Goal: Task Accomplishment & Management: Manage account settings

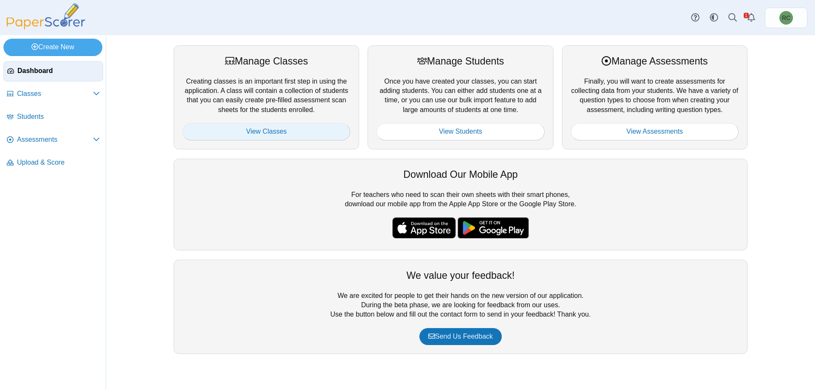
click at [250, 136] on link "View Classes" at bounding box center [267, 131] width 168 height 17
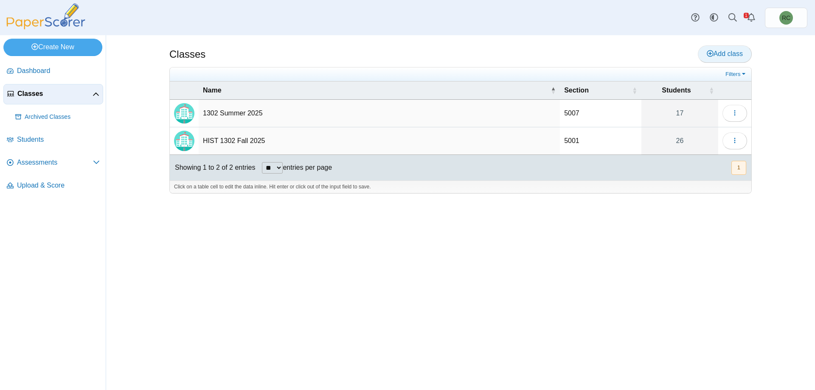
click at [707, 55] on icon at bounding box center [710, 53] width 7 height 7
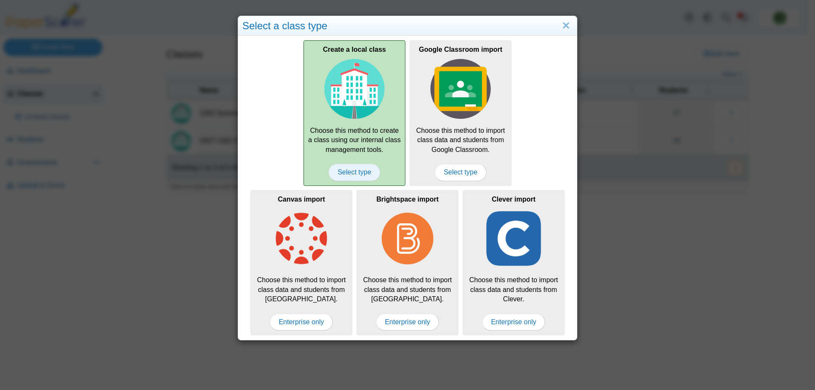
click at [347, 170] on span "Select type" at bounding box center [354, 172] width 51 height 17
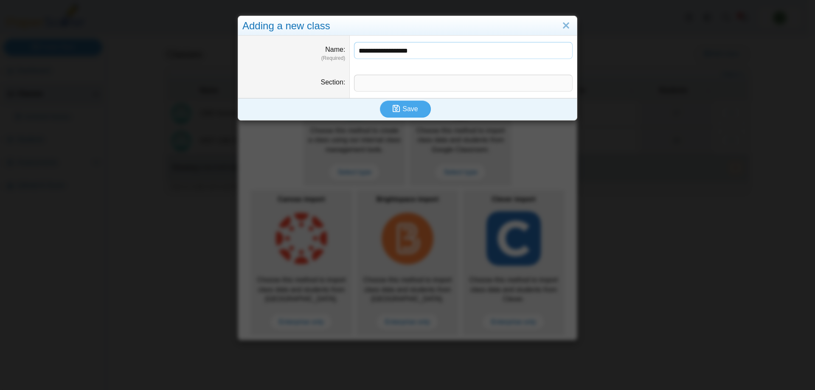
type input "**********"
click at [381, 85] on input "Section" at bounding box center [463, 83] width 219 height 17
type input "****"
click at [406, 110] on span "Save" at bounding box center [410, 108] width 15 height 7
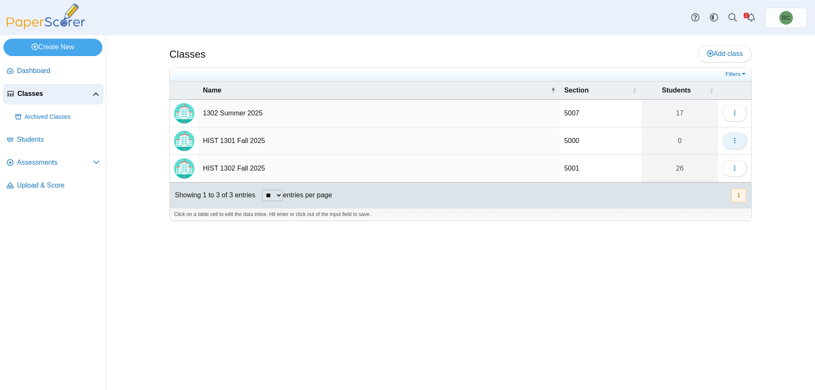
click at [733, 141] on icon "button" at bounding box center [735, 140] width 7 height 7
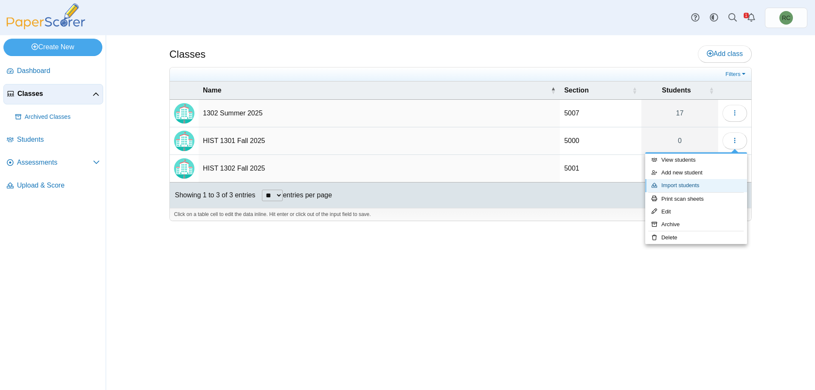
click at [689, 186] on link "Import students" at bounding box center [697, 185] width 102 height 13
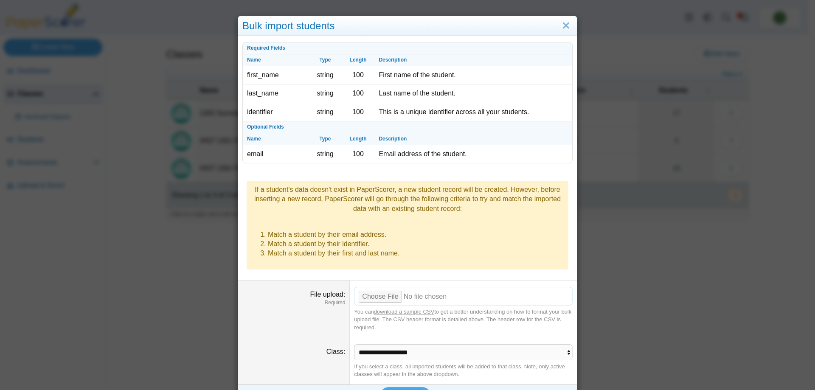
scroll to position [8, 0]
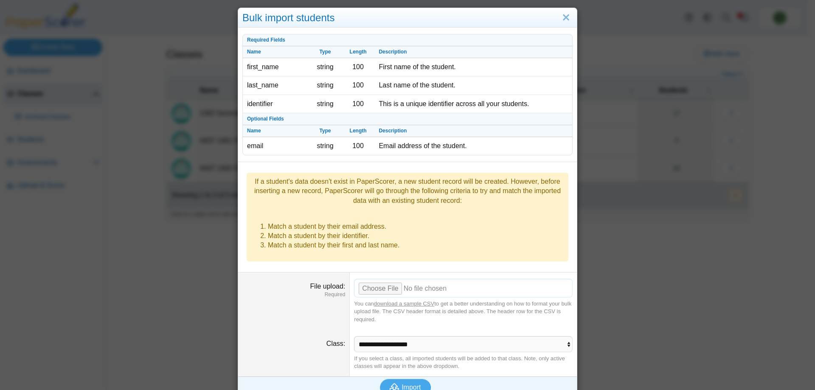
click at [385, 279] on input "File upload" at bounding box center [463, 288] width 219 height 19
type input "**********"
click at [404, 384] on span "Import" at bounding box center [411, 387] width 19 height 7
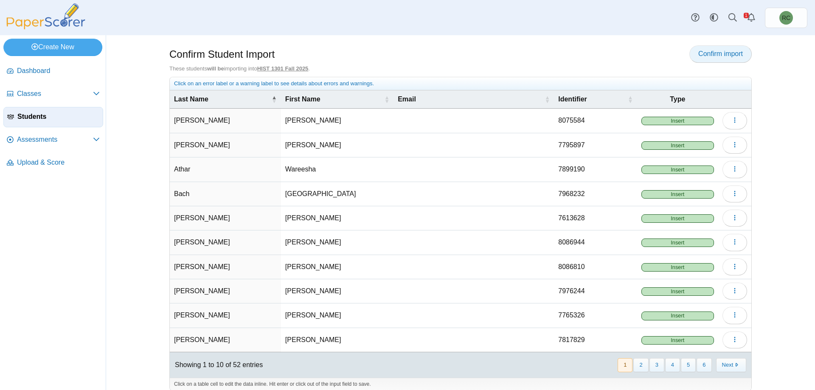
click at [730, 56] on span "Confirm import" at bounding box center [721, 53] width 45 height 7
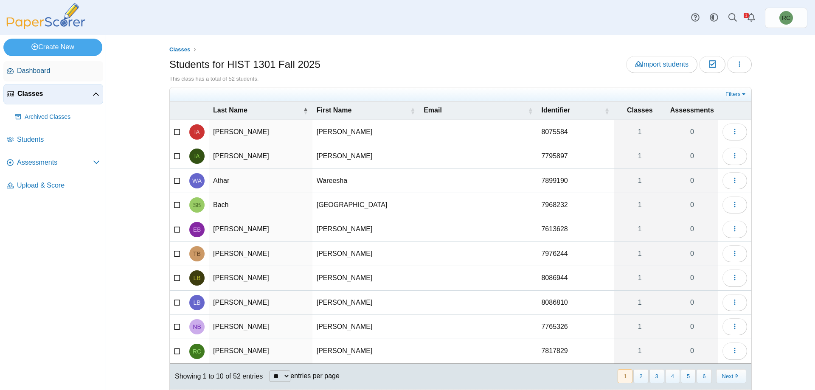
click at [25, 68] on span "Dashboard" at bounding box center [58, 70] width 83 height 9
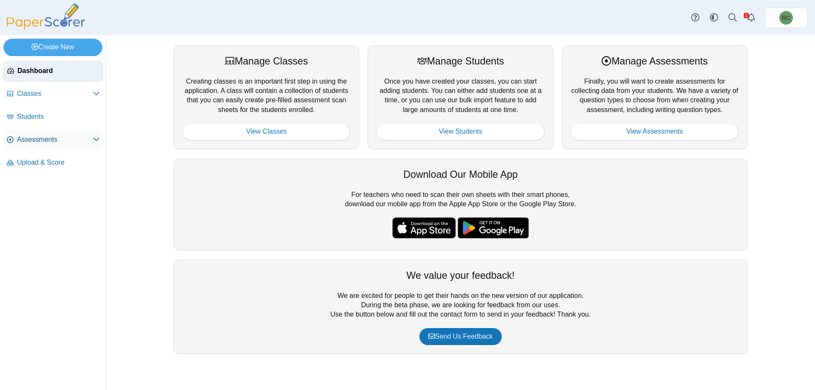
click at [38, 136] on span "Assessments" at bounding box center [55, 139] width 76 height 9
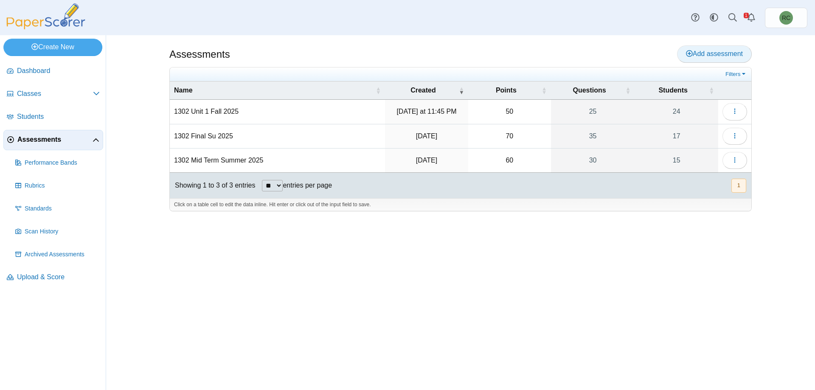
click at [691, 52] on icon at bounding box center [689, 53] width 7 height 7
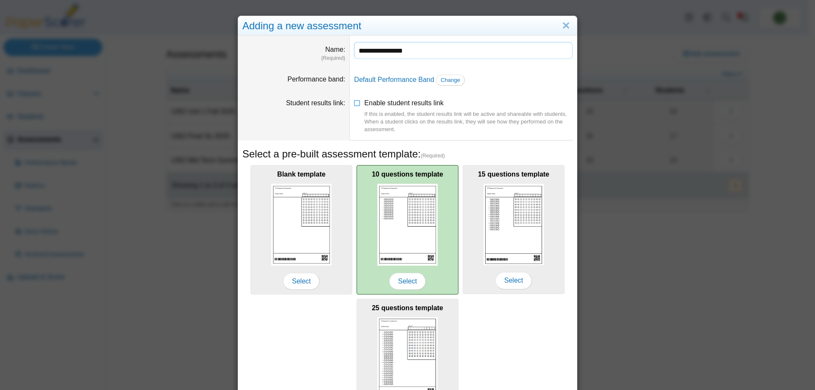
scroll to position [72, 0]
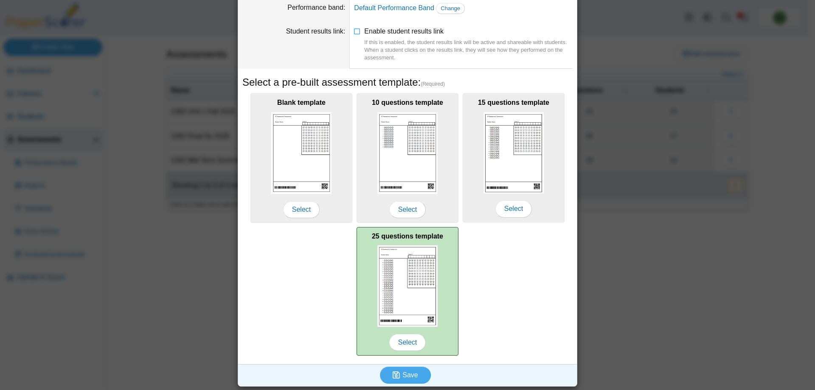
type input "**********"
click at [398, 273] on img at bounding box center [408, 286] width 60 height 82
click at [405, 342] on span "Select" at bounding box center [407, 342] width 37 height 17
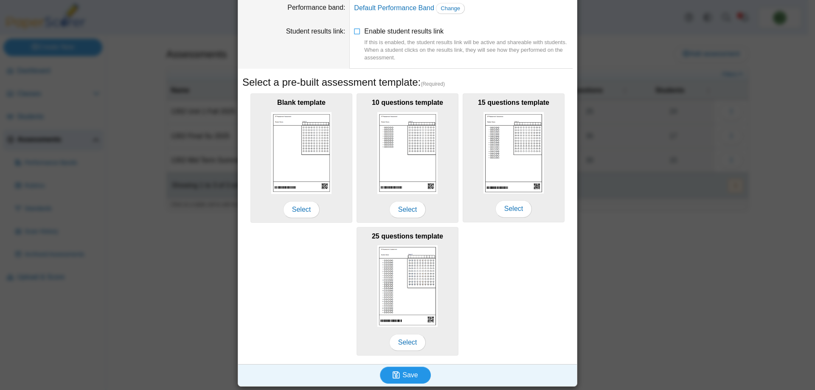
click at [403, 372] on span "Save" at bounding box center [410, 375] width 15 height 7
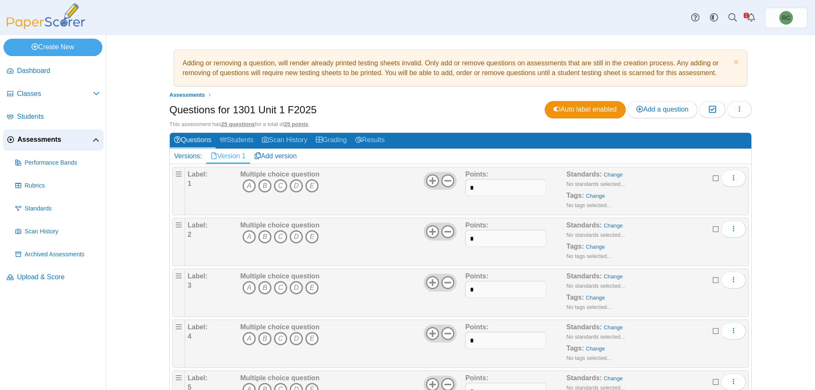
click at [40, 140] on span "Assessments" at bounding box center [54, 139] width 75 height 9
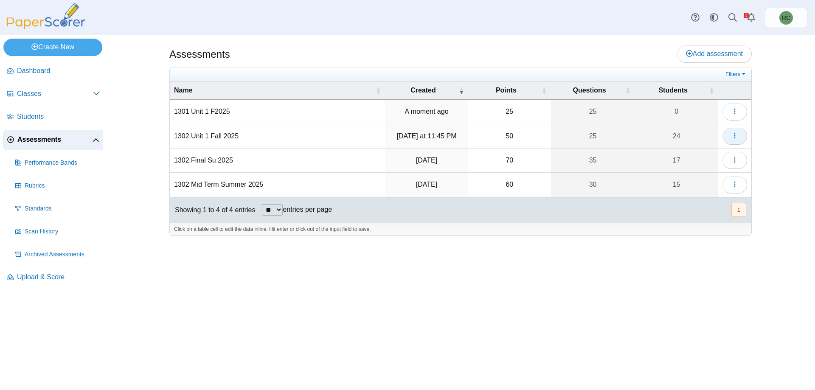
click at [733, 133] on icon "button" at bounding box center [735, 136] width 7 height 7
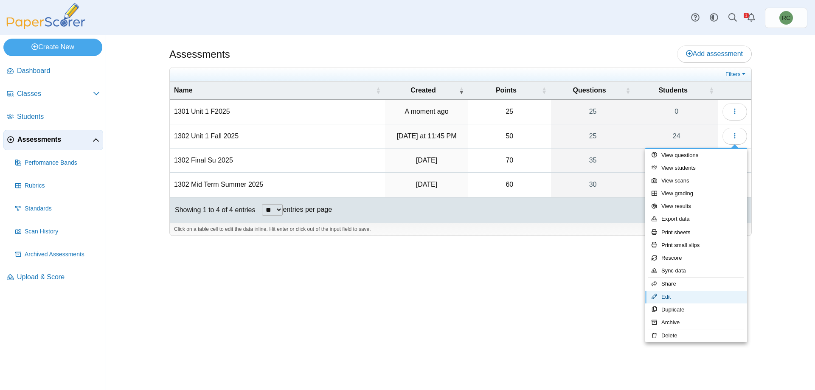
click at [666, 294] on link "Edit" at bounding box center [697, 297] width 102 height 13
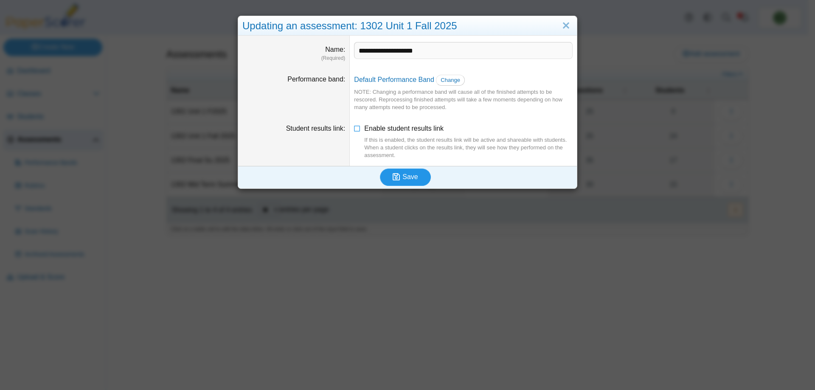
click at [414, 179] on span "Save" at bounding box center [410, 176] width 15 height 7
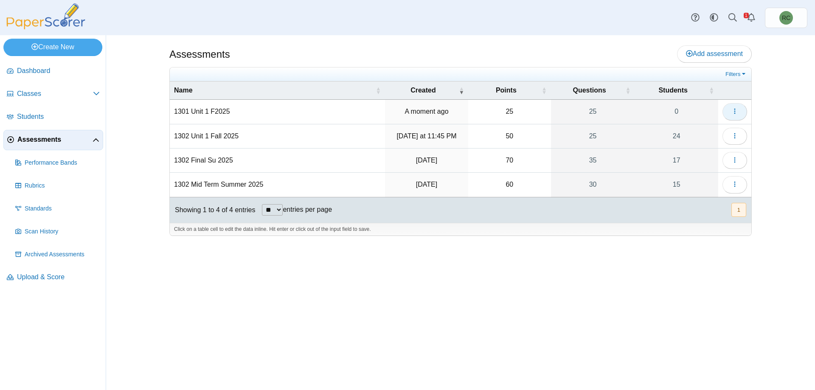
click at [732, 115] on span "button" at bounding box center [735, 111] width 7 height 7
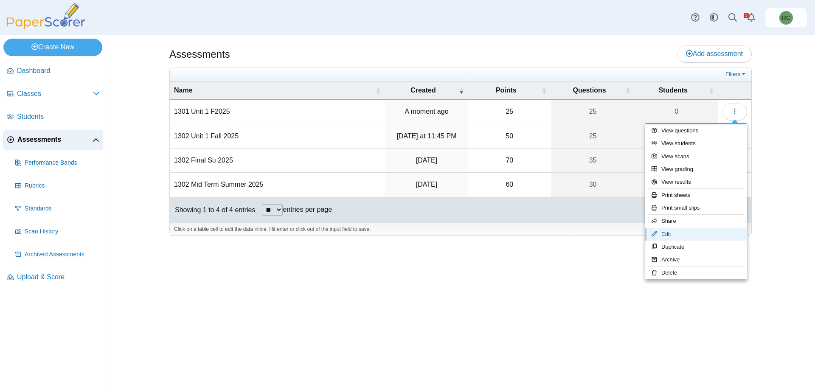
click at [680, 232] on link "Edit" at bounding box center [697, 234] width 102 height 13
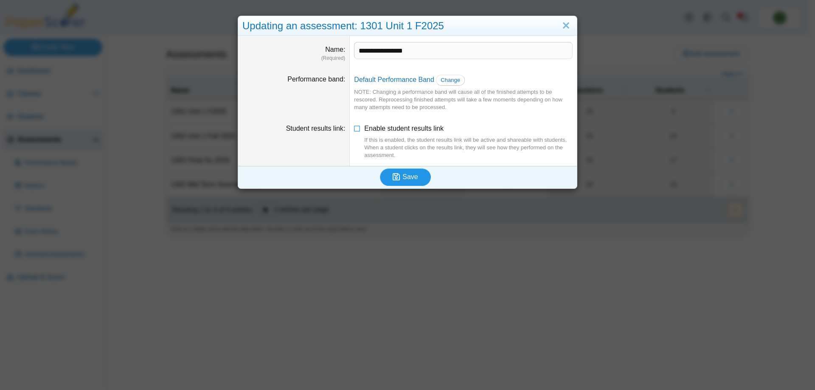
click at [406, 173] on span "Save" at bounding box center [410, 176] width 15 height 7
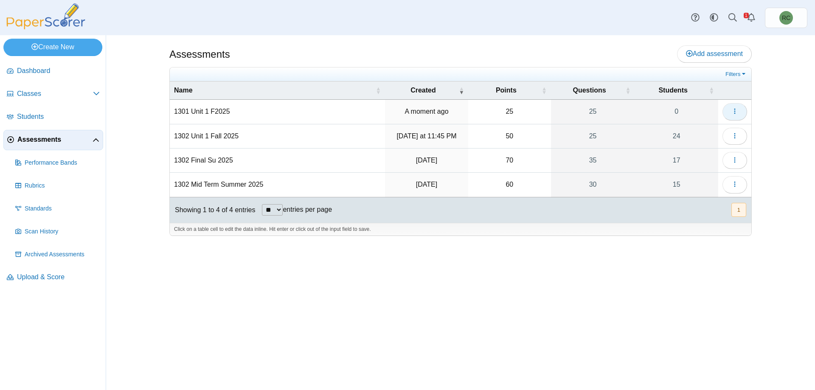
click at [736, 111] on icon "button" at bounding box center [735, 111] width 7 height 7
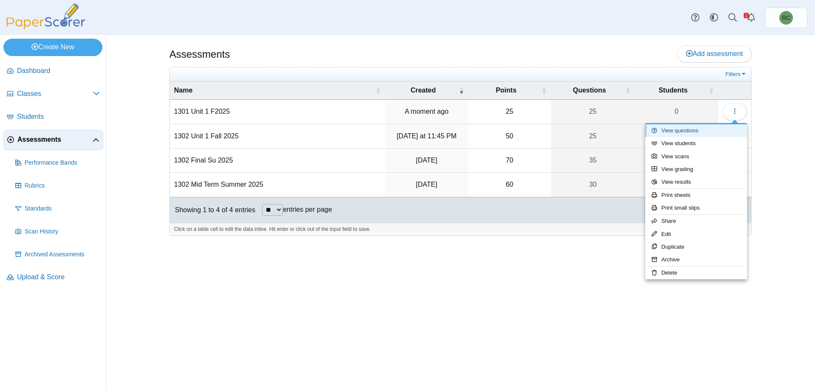
click at [676, 133] on link "View questions" at bounding box center [697, 130] width 102 height 13
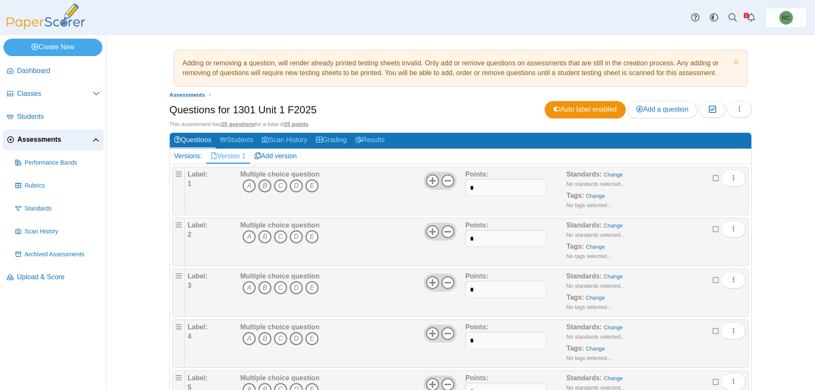
click at [258, 187] on icon "B" at bounding box center [265, 186] width 14 height 14
click at [246, 235] on icon "A" at bounding box center [250, 237] width 14 height 14
click at [245, 288] on icon "A" at bounding box center [250, 288] width 14 height 14
click at [245, 338] on icon "A" at bounding box center [250, 339] width 14 height 14
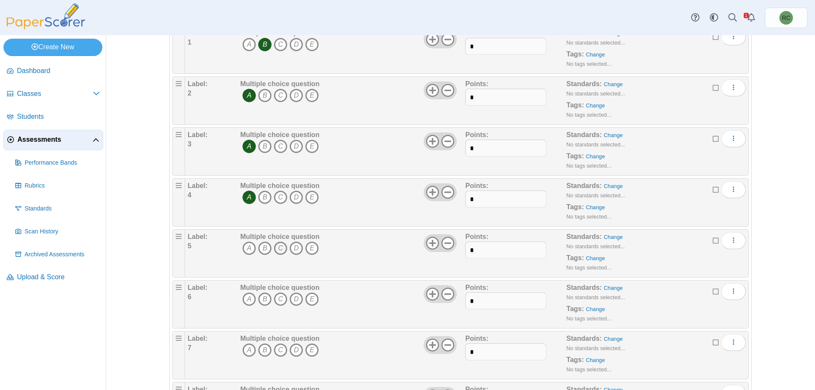
click at [275, 248] on icon "C" at bounding box center [281, 249] width 14 height 14
click at [277, 299] on icon "C" at bounding box center [281, 300] width 14 height 14
click at [262, 351] on icon "B" at bounding box center [265, 351] width 14 height 14
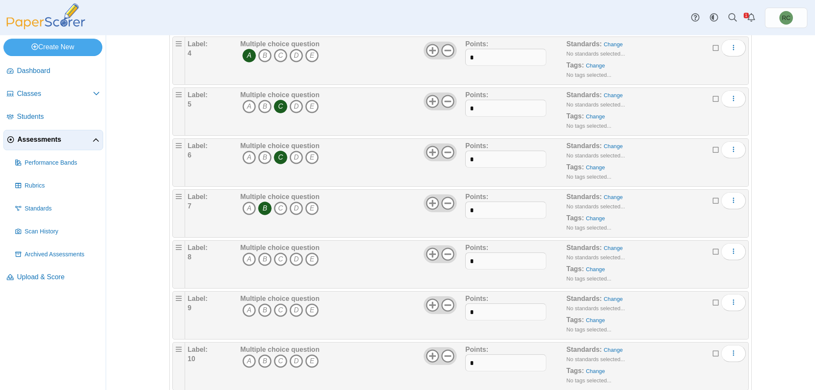
scroll to position [425, 0]
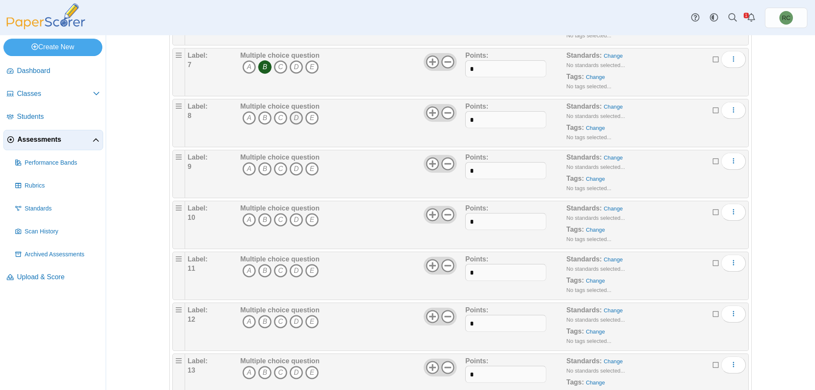
click at [294, 118] on icon "D" at bounding box center [297, 118] width 14 height 14
click at [245, 166] on icon "A" at bounding box center [250, 169] width 14 height 14
click at [295, 220] on icon "D" at bounding box center [297, 220] width 14 height 14
click at [243, 270] on icon "A" at bounding box center [250, 271] width 14 height 14
click at [278, 319] on icon "C" at bounding box center [281, 322] width 14 height 14
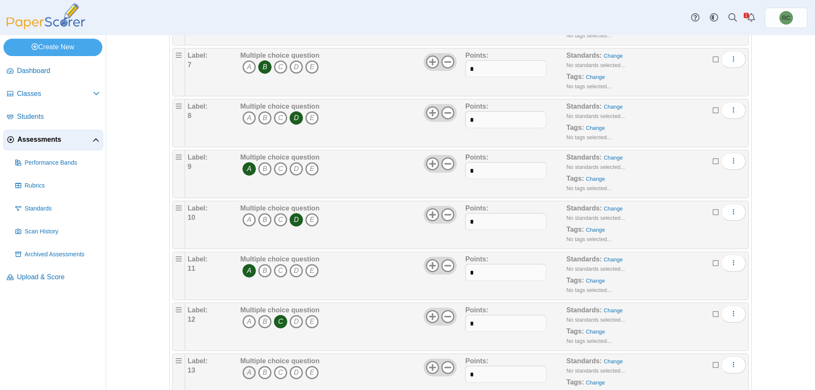
click at [245, 369] on icon "A" at bounding box center [250, 373] width 14 height 14
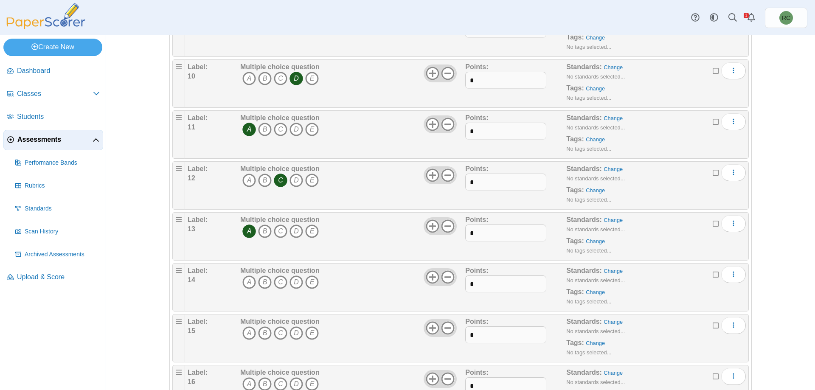
scroll to position [708, 0]
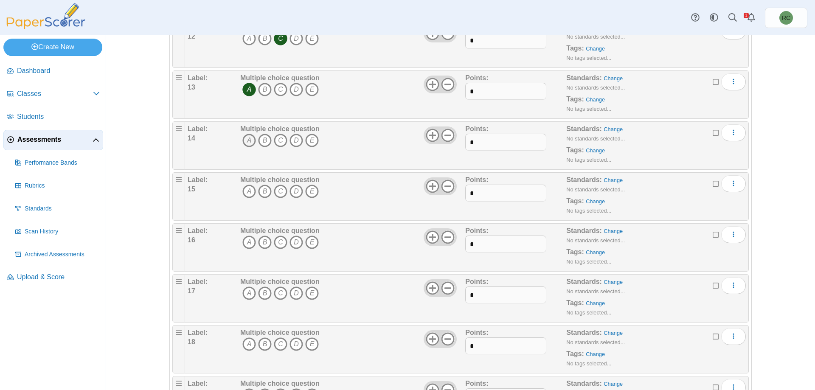
click at [243, 140] on icon "A" at bounding box center [250, 141] width 14 height 14
click at [274, 192] on icon "C" at bounding box center [281, 192] width 14 height 14
click at [247, 241] on icon "A" at bounding box center [250, 243] width 14 height 14
drag, startPoint x: 245, startPoint y: 292, endPoint x: 314, endPoint y: 280, distance: 70.7
click at [245, 292] on icon "A" at bounding box center [250, 294] width 14 height 14
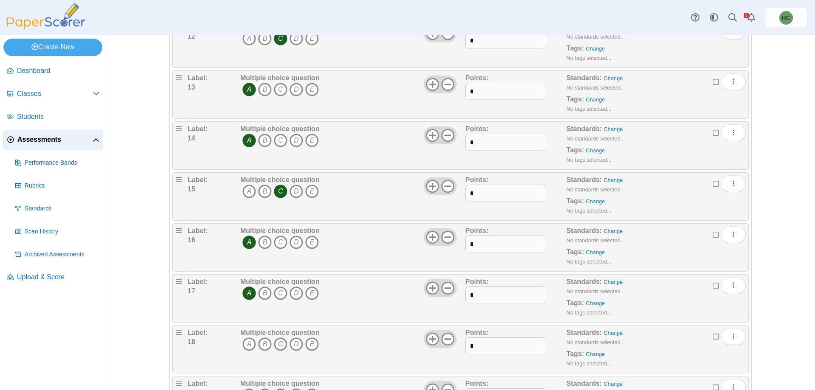
click at [277, 344] on icon "C" at bounding box center [281, 345] width 14 height 14
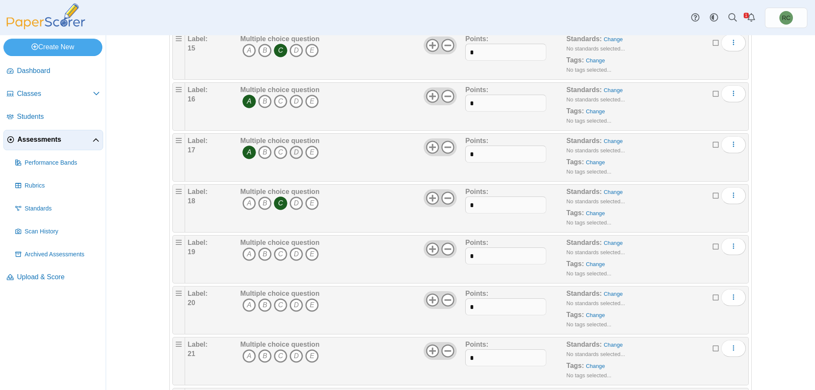
scroll to position [849, 0]
click at [244, 251] on icon "A" at bounding box center [250, 254] width 14 height 14
click at [279, 304] on icon "C" at bounding box center [281, 305] width 14 height 14
click at [278, 356] on icon "C" at bounding box center [281, 356] width 14 height 14
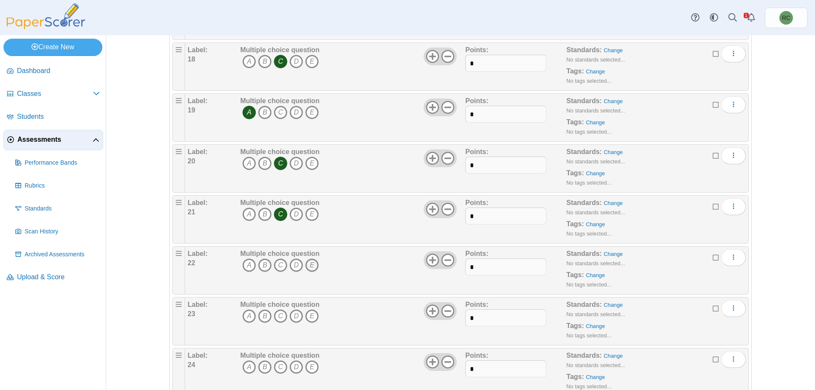
click at [309, 266] on icon "E" at bounding box center [312, 266] width 14 height 14
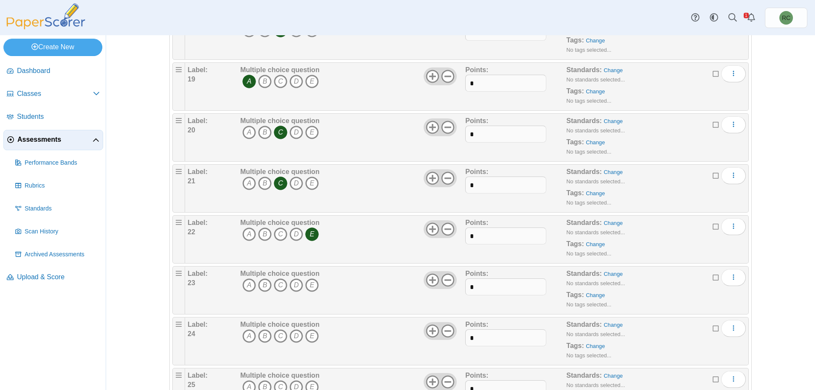
scroll to position [1068, 0]
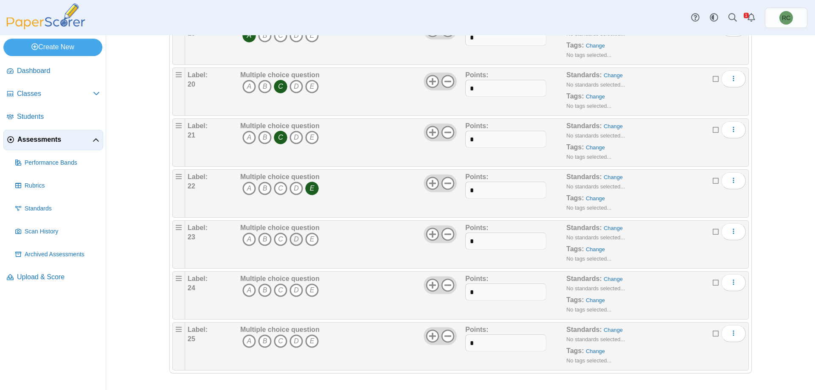
click at [291, 242] on icon "D" at bounding box center [297, 240] width 14 height 14
click at [310, 288] on icon "E" at bounding box center [312, 291] width 14 height 14
click at [278, 341] on icon "C" at bounding box center [281, 342] width 14 height 14
drag, startPoint x: 479, startPoint y: 342, endPoint x: 462, endPoint y: 342, distance: 17.0
click at [462, 342] on div "Label: 25 Multiple choice question A B C D E *" at bounding box center [467, 346] width 558 height 42
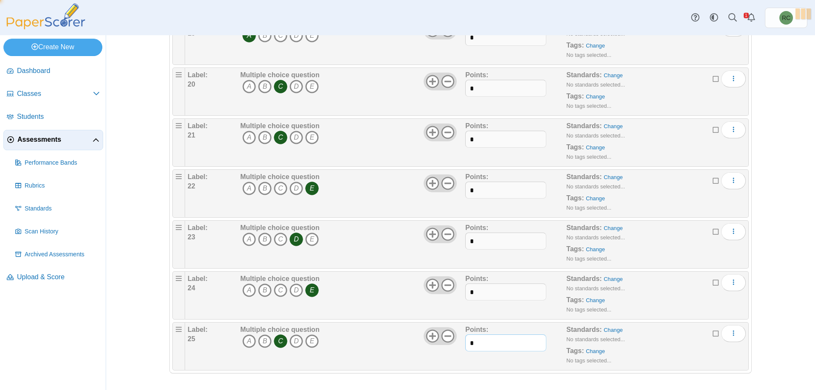
type input "*"
drag, startPoint x: 473, startPoint y: 290, endPoint x: 465, endPoint y: 290, distance: 7.2
click at [465, 290] on input "*" at bounding box center [505, 292] width 81 height 17
type input "*"
drag, startPoint x: 471, startPoint y: 242, endPoint x: 465, endPoint y: 241, distance: 6.5
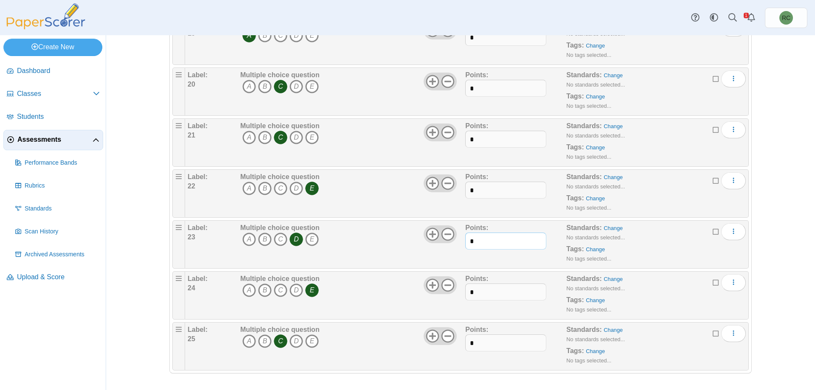
click at [465, 241] on input "*" at bounding box center [505, 241] width 81 height 17
type input "*"
drag, startPoint x: 468, startPoint y: 192, endPoint x: 463, endPoint y: 190, distance: 5.8
click at [465, 190] on input "*" at bounding box center [505, 190] width 81 height 17
type input "*"
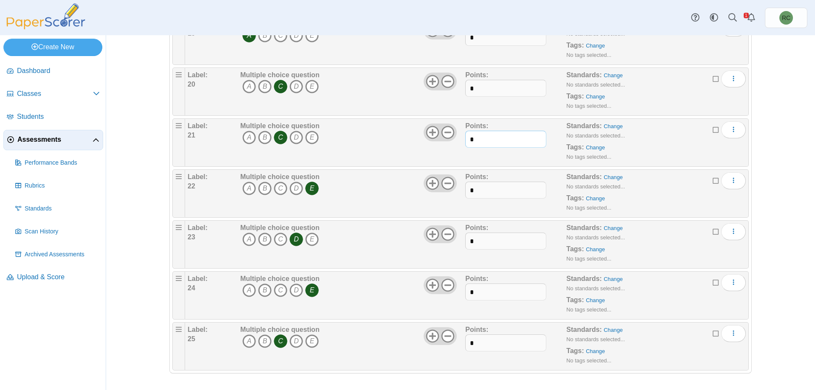
drag, startPoint x: 471, startPoint y: 140, endPoint x: 464, endPoint y: 137, distance: 7.4
click at [465, 137] on input "*" at bounding box center [505, 139] width 81 height 17
type input "*"
drag, startPoint x: 475, startPoint y: 87, endPoint x: 463, endPoint y: 87, distance: 12.3
click at [465, 87] on input "*" at bounding box center [505, 88] width 81 height 17
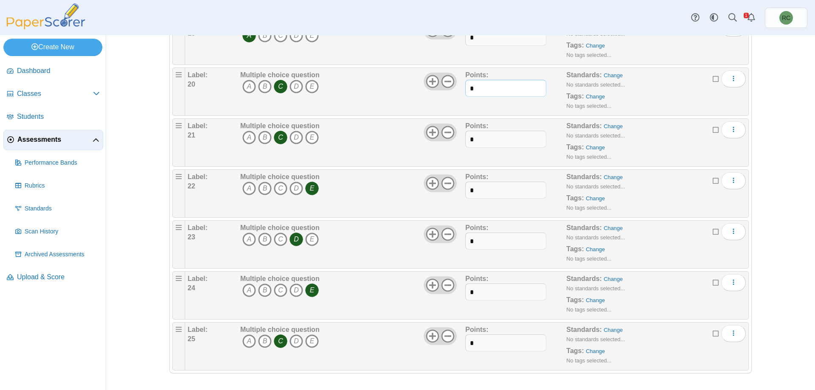
scroll to position [784, 0]
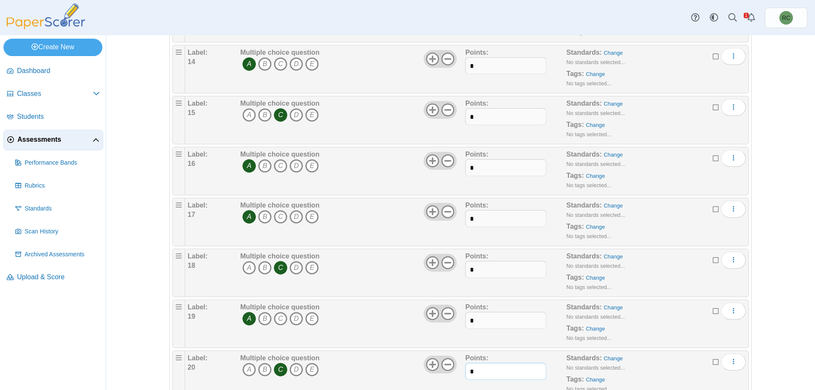
type input "*"
drag, startPoint x: 468, startPoint y: 321, endPoint x: 462, endPoint y: 320, distance: 6.0
click at [462, 320] on div "Label: 19 Multiple choice question A B C D E *" at bounding box center [467, 324] width 558 height 42
click at [468, 320] on input "*" at bounding box center [505, 320] width 81 height 17
type input "*"
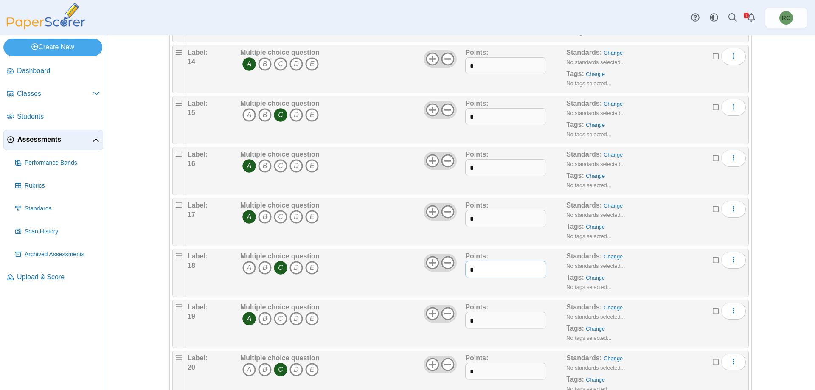
click at [465, 267] on input "*" at bounding box center [505, 269] width 81 height 17
type input "*"
click at [466, 217] on input "*" at bounding box center [505, 218] width 81 height 17
type input "*"
click at [470, 167] on input "*" at bounding box center [505, 167] width 81 height 17
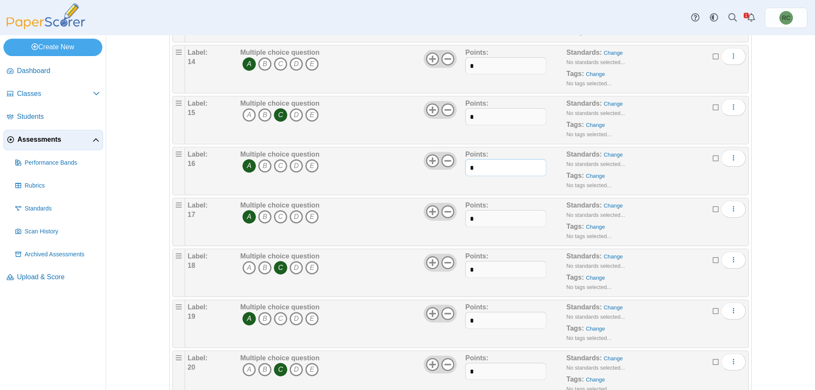
type input "*"
click at [470, 118] on input "*" at bounding box center [505, 116] width 81 height 17
type input "*"
drag, startPoint x: 468, startPoint y: 66, endPoint x: 473, endPoint y: 70, distance: 6.1
click at [473, 70] on input "*" at bounding box center [505, 65] width 81 height 17
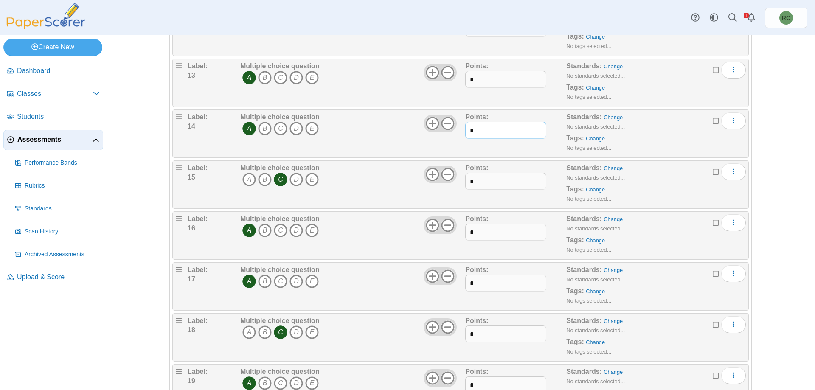
scroll to position [502, 0]
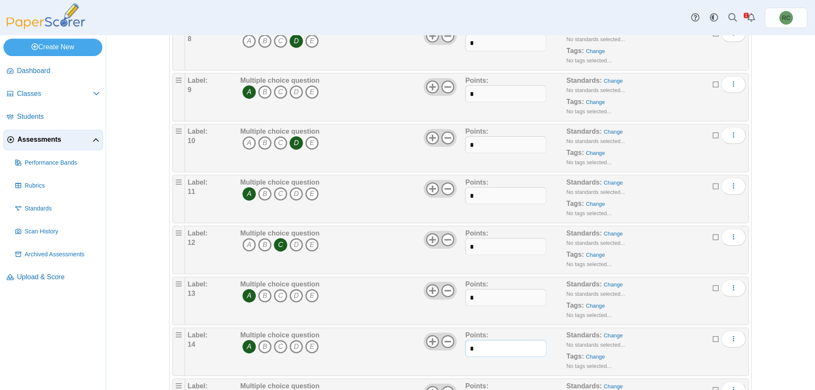
type input "*"
click at [472, 298] on input "*" at bounding box center [505, 297] width 81 height 17
type input "*"
drag, startPoint x: 468, startPoint y: 245, endPoint x: 473, endPoint y: 248, distance: 5.9
click at [473, 248] on input "*" at bounding box center [505, 246] width 81 height 17
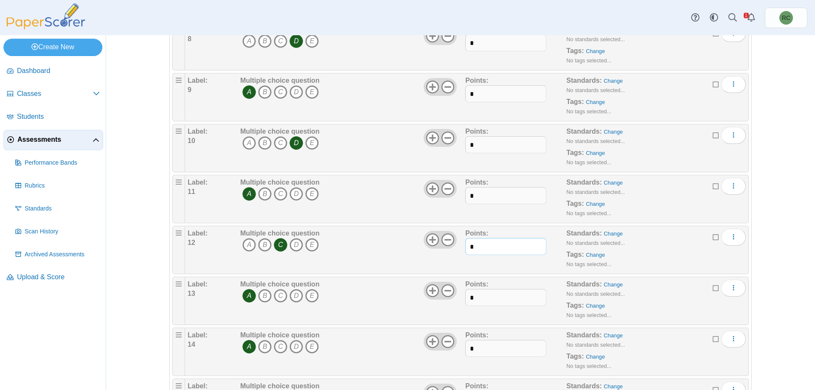
type input "*"
click at [470, 196] on input "*" at bounding box center [505, 195] width 81 height 17
type input "*"
click at [470, 147] on input "*" at bounding box center [505, 144] width 81 height 17
type input "*"
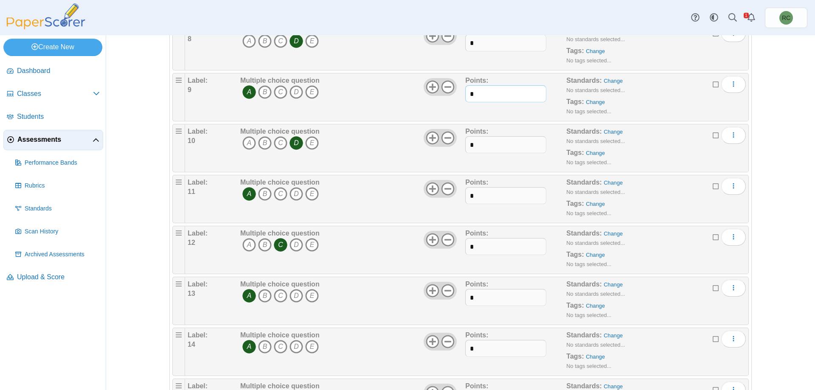
click at [469, 95] on input "*" at bounding box center [505, 93] width 81 height 17
type input "*"
click at [469, 45] on input "*" at bounding box center [505, 42] width 81 height 17
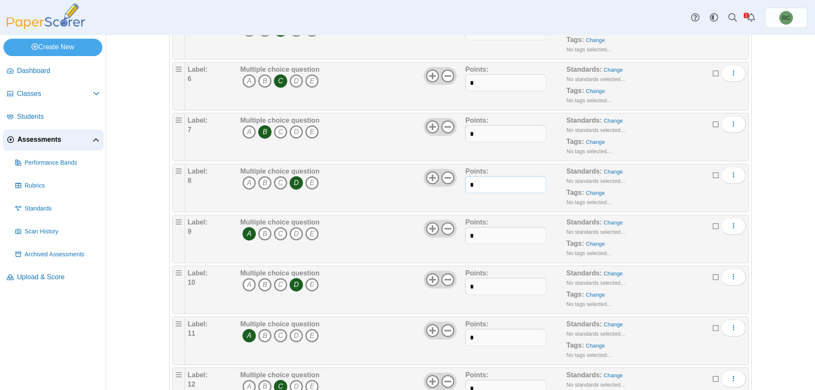
scroll to position [218, 0]
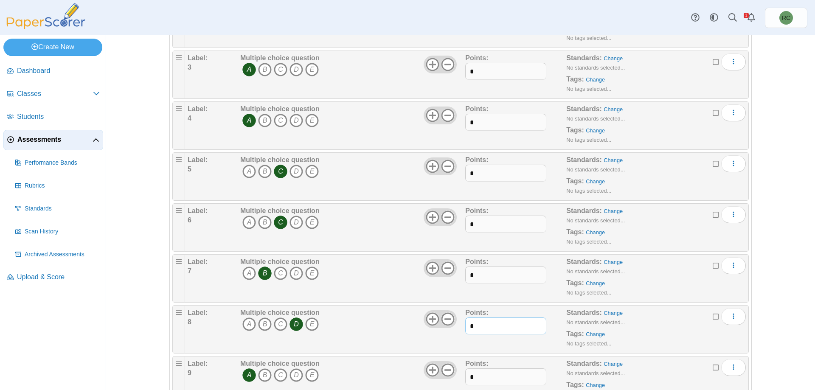
type input "*"
click at [469, 276] on input "*" at bounding box center [505, 275] width 81 height 17
type input "*"
click at [470, 226] on input "*" at bounding box center [505, 224] width 81 height 17
type input "*"
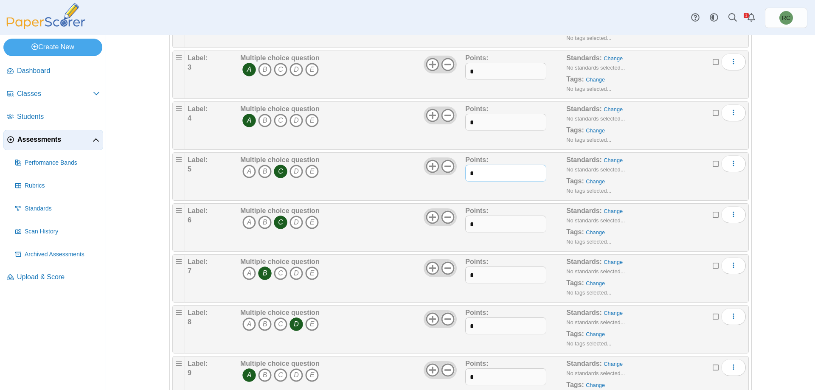
click at [470, 176] on input "*" at bounding box center [505, 173] width 81 height 17
type input "*"
click at [470, 123] on input "*" at bounding box center [505, 122] width 81 height 17
type input "*"
click at [469, 72] on input "*" at bounding box center [505, 71] width 81 height 17
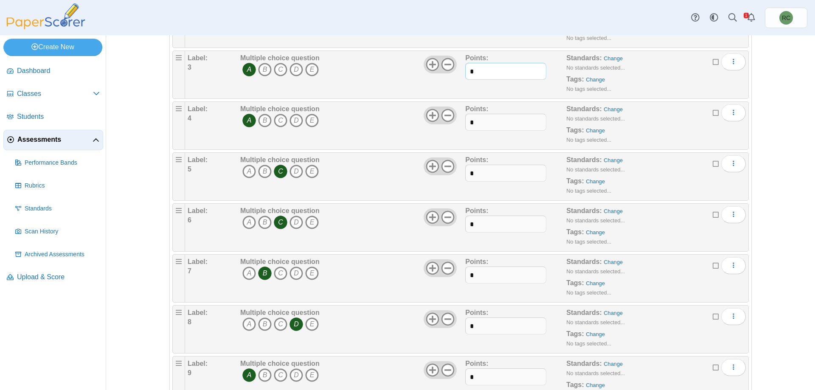
scroll to position [77, 0]
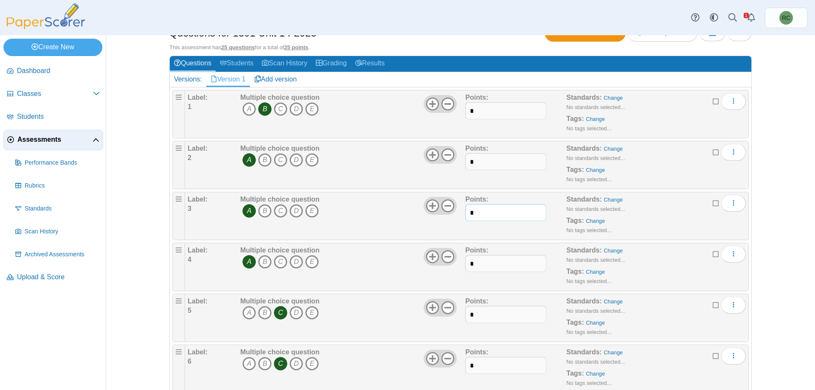
type input "*"
click at [471, 161] on input "*" at bounding box center [505, 161] width 81 height 17
type input "*"
click at [470, 113] on input "*" at bounding box center [505, 110] width 81 height 17
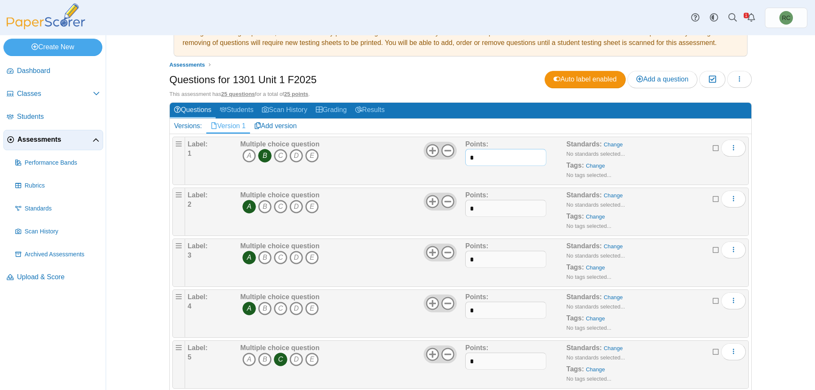
scroll to position [0, 0]
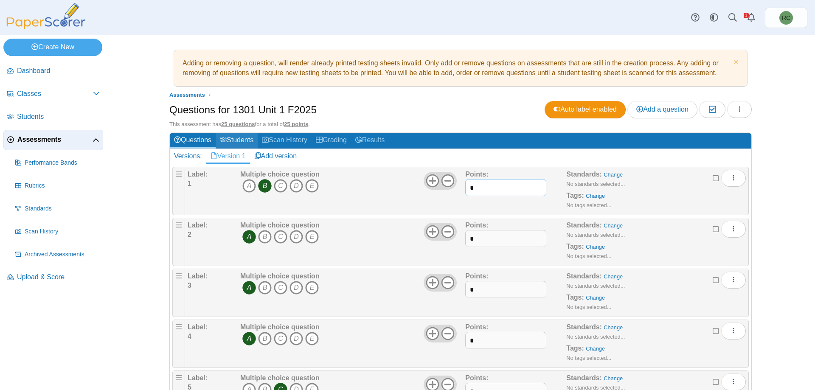
type input "*"
click at [242, 140] on link "Students" at bounding box center [237, 141] width 42 height 16
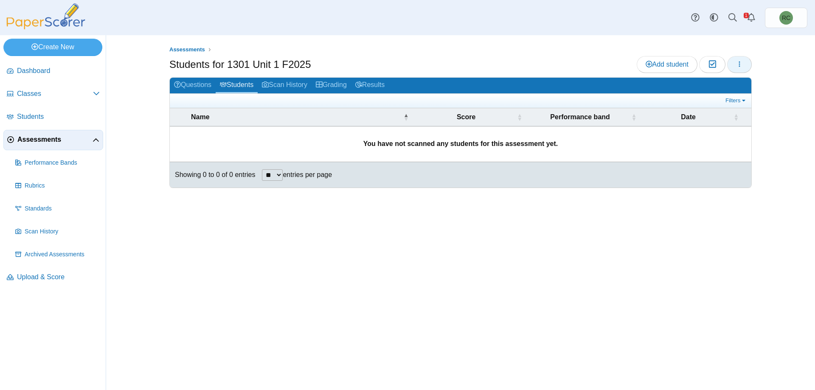
click at [747, 65] on button "button" at bounding box center [740, 64] width 25 height 17
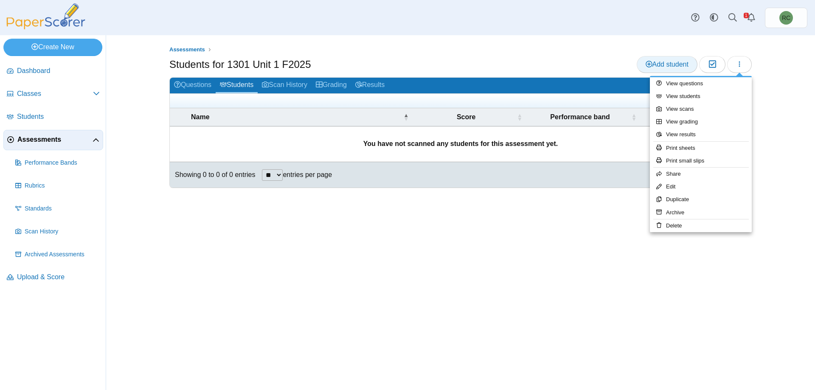
click at [650, 65] on span "Add student" at bounding box center [667, 64] width 43 height 7
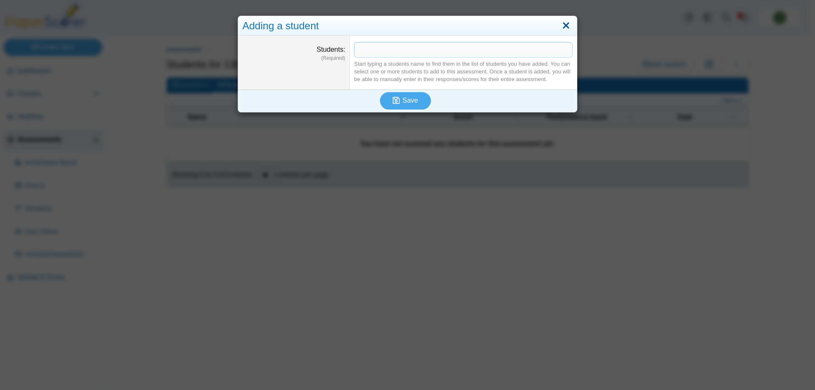
click at [564, 24] on link "Close" at bounding box center [566, 26] width 13 height 14
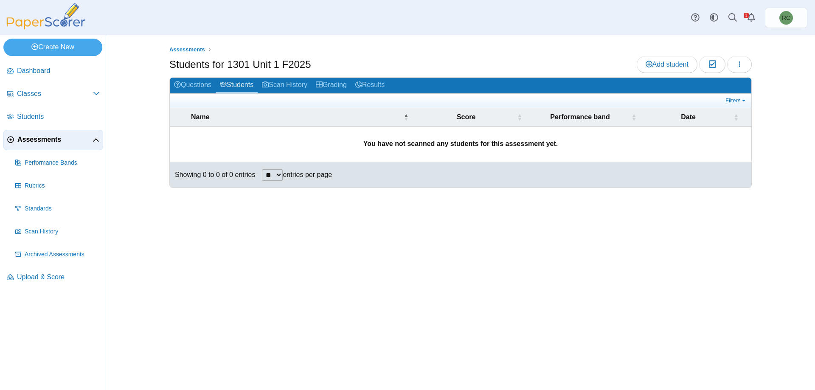
click at [40, 139] on span "Assessments" at bounding box center [54, 139] width 75 height 9
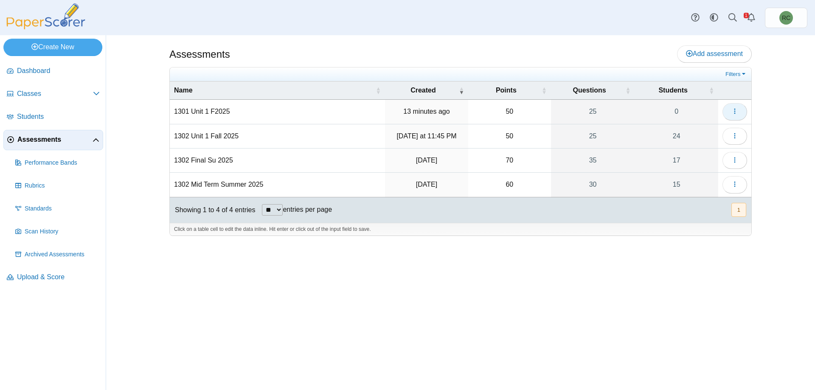
click at [739, 107] on button "button" at bounding box center [735, 111] width 25 height 17
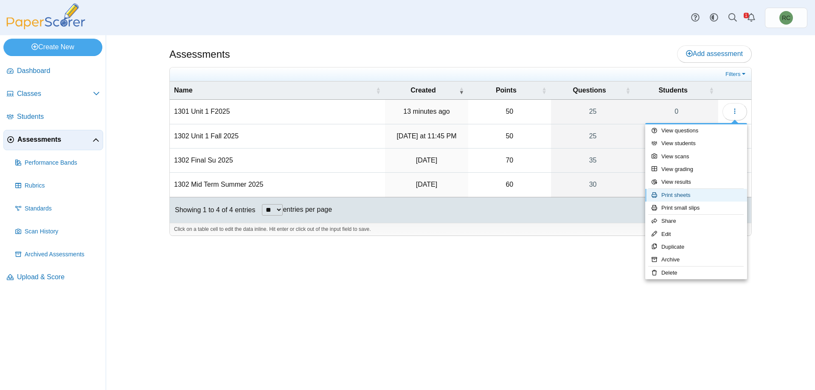
click at [689, 193] on link "Print sheets" at bounding box center [697, 195] width 102 height 13
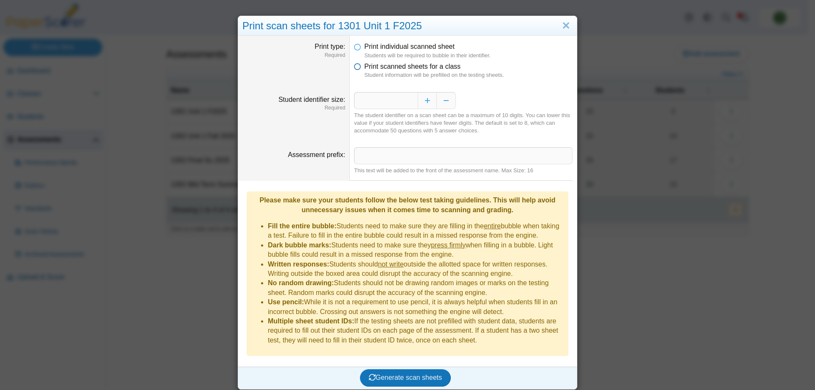
click at [354, 68] on icon at bounding box center [357, 65] width 7 height 6
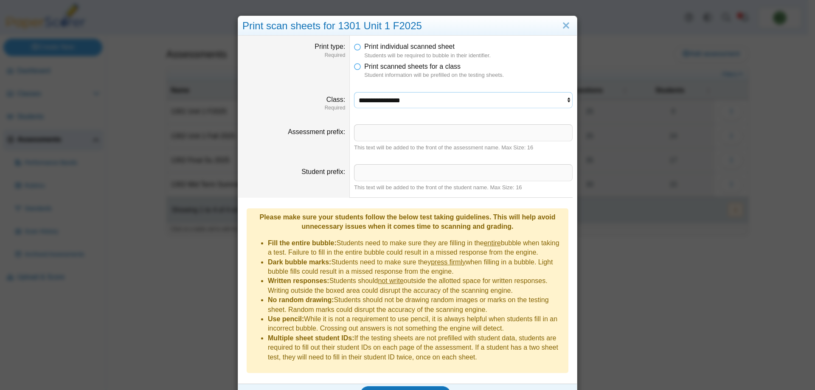
click at [389, 103] on select "**********" at bounding box center [463, 100] width 219 height 16
select select "**********"
click at [354, 92] on select "**********" at bounding box center [463, 100] width 219 height 16
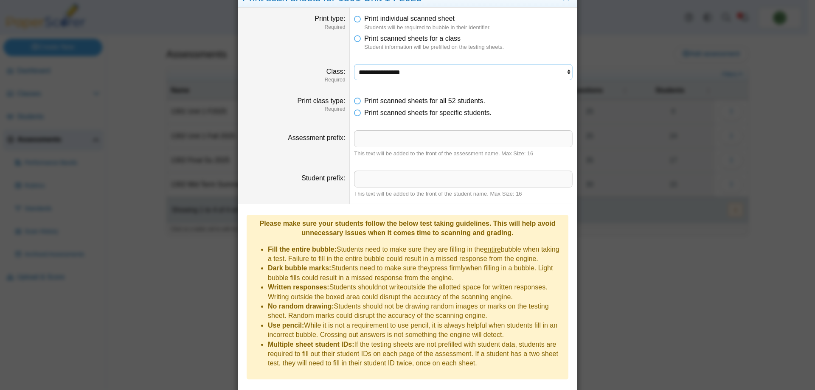
scroll to position [41, 0]
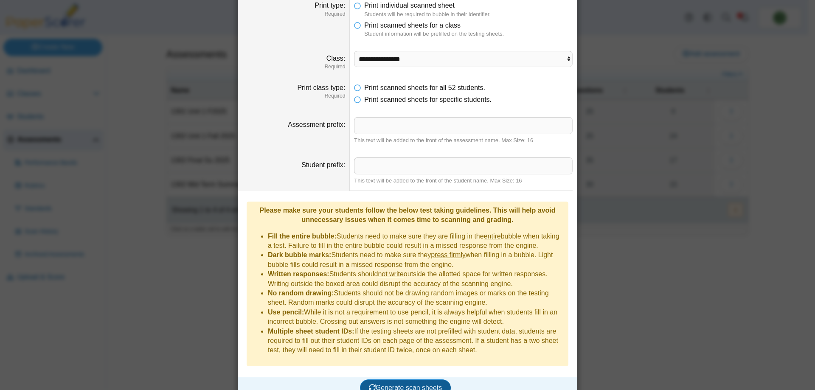
click at [384, 384] on span "Generate scan sheets" at bounding box center [405, 387] width 73 height 7
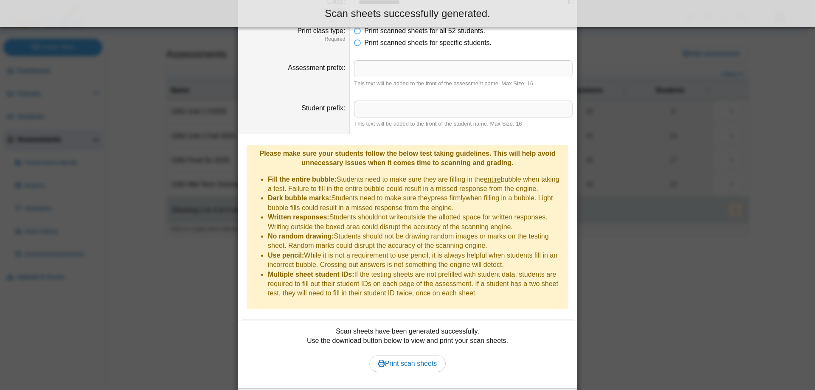
scroll to position [110, 0]
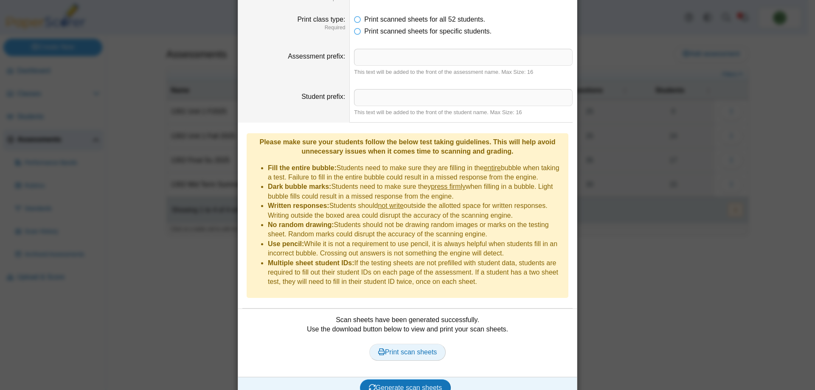
click at [384, 349] on span "Print scan sheets" at bounding box center [407, 352] width 59 height 7
